Goal: Transaction & Acquisition: Purchase product/service

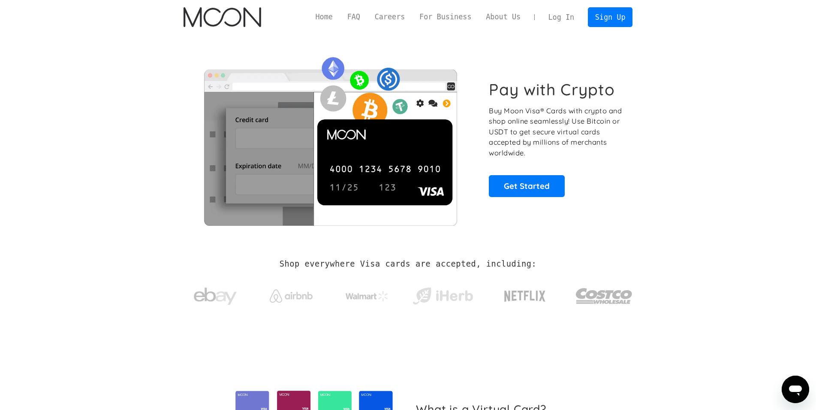
click at [569, 13] on link "Log In" at bounding box center [561, 17] width 40 height 19
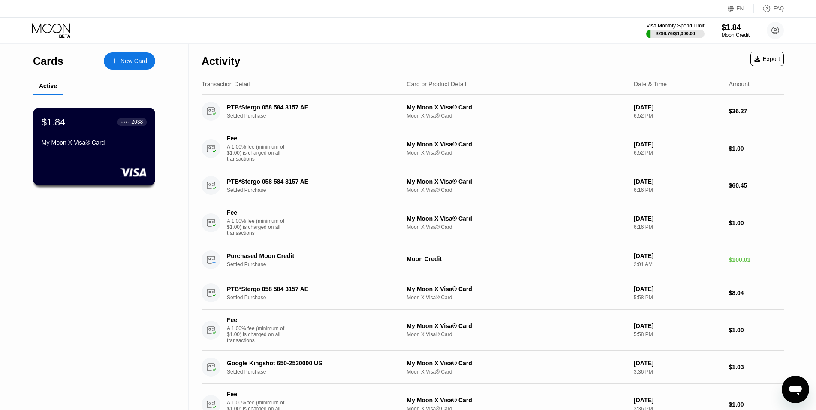
click at [115, 144] on div "My Moon X Visa® Card" at bounding box center [94, 142] width 105 height 7
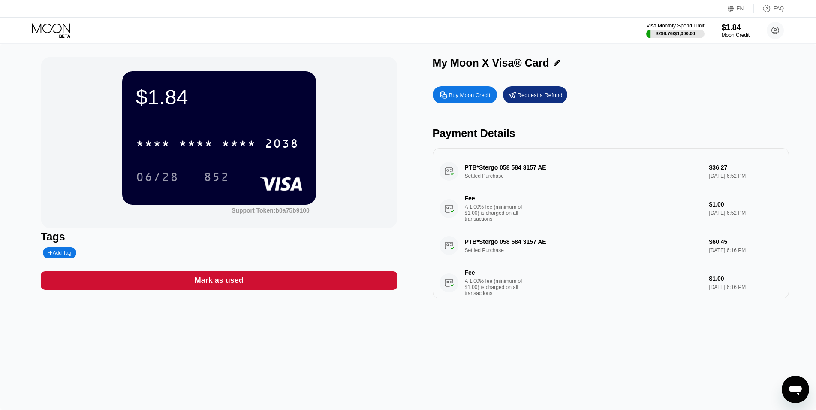
click at [465, 97] on div "Buy Moon Credit" at bounding box center [470, 94] width 42 height 7
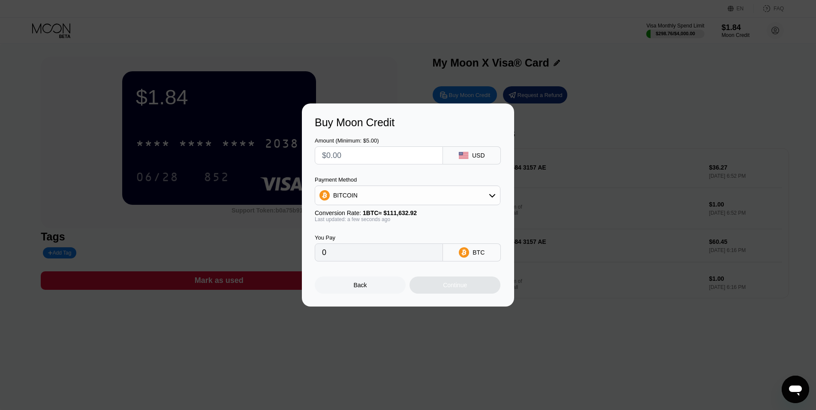
click at [471, 153] on div "USD" at bounding box center [472, 155] width 58 height 18
click at [407, 154] on input "text" at bounding box center [379, 155] width 114 height 17
click at [488, 198] on div "BITCOIN" at bounding box center [407, 195] width 185 height 17
click at [369, 239] on span "USDT on TRON" at bounding box center [356, 237] width 43 height 7
type input "0.00"
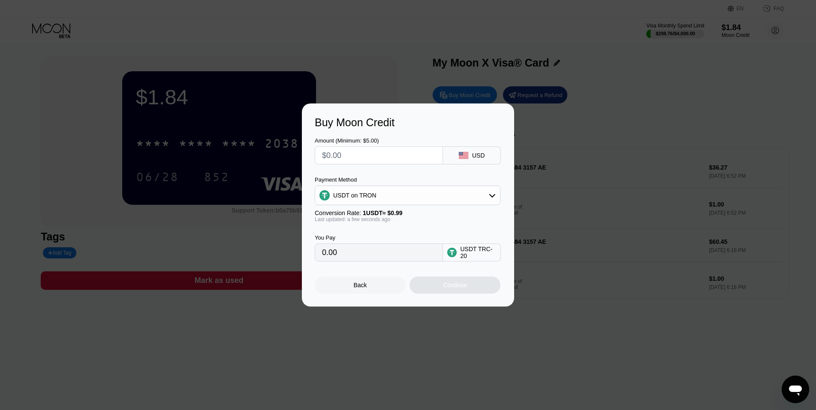
click at [404, 173] on div "Amount (Minimum: $5.00) USD Payment Method USDT on TRON Conversion Rate: 1 USDT…" at bounding box center [408, 195] width 187 height 133
click at [363, 154] on input "text" at bounding box center [379, 155] width 114 height 17
type input "$1"
type input "1.01"
type input "$15"
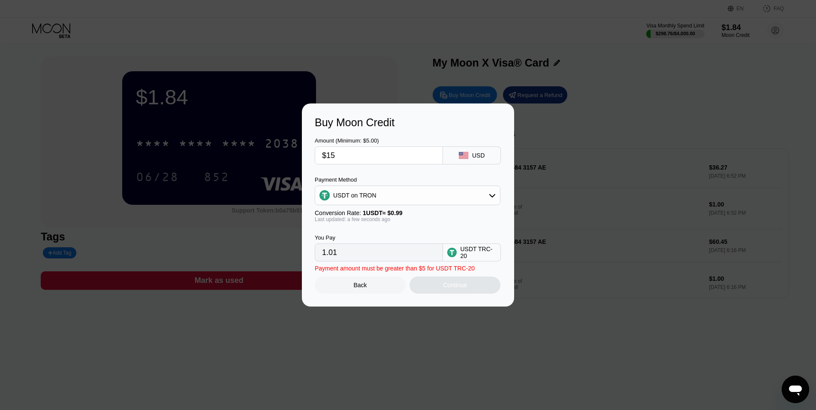
type input "15.15"
type input "$150"
type input "151.52"
type input "$150"
click at [412, 129] on div "Amount (Minimum: $5.00) $150 USD" at bounding box center [408, 147] width 187 height 36
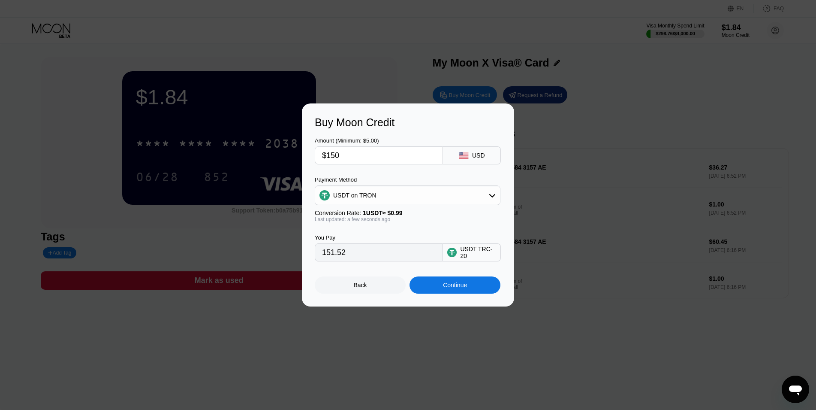
click at [483, 287] on div "Continue" at bounding box center [455, 284] width 91 height 17
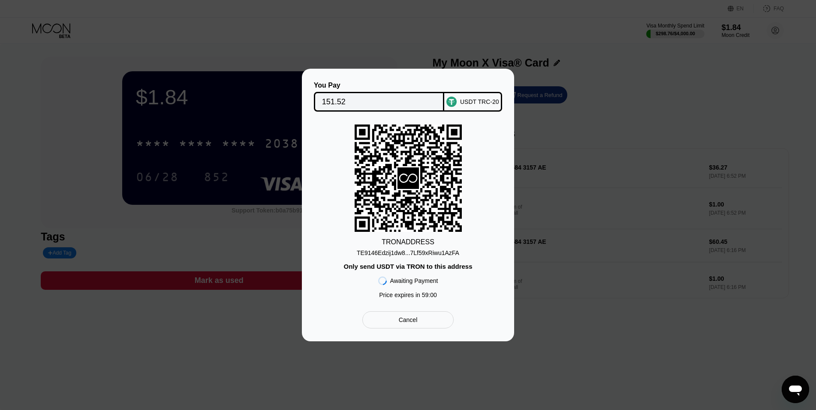
click at [418, 250] on div "TE9146Edzij1dw8...7Lf59xRiwu1AzFA" at bounding box center [408, 252] width 103 height 7
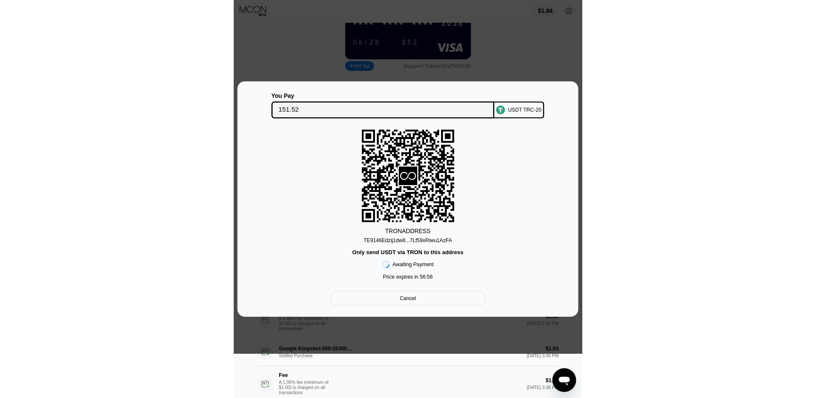
scroll to position [87, 0]
